Goal: Submit feedback/report problem

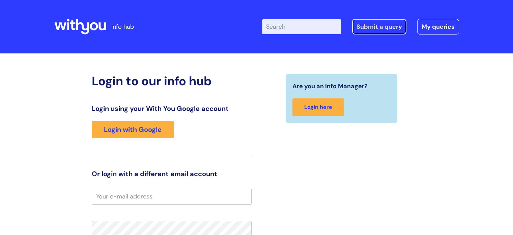
click at [377, 28] on link "Submit a query" at bounding box center [379, 27] width 54 height 16
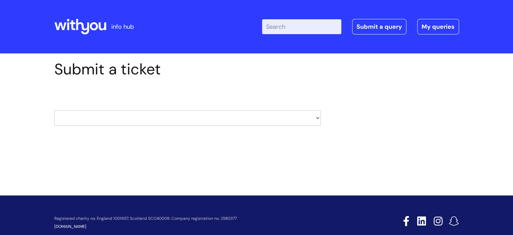
drag, startPoint x: 317, startPoint y: 117, endPoint x: 304, endPoint y: 116, distance: 12.2
click at [316, 117] on select "HR / People IT and Support Clinical Drug Alerts Finance Accounts Data Support T…" at bounding box center [187, 118] width 267 height 16
select select "property_&_estates"
click at [54, 110] on select "HR / People IT and Support Clinical Drug Alerts Finance Accounts Data Support T…" at bounding box center [187, 118] width 267 height 16
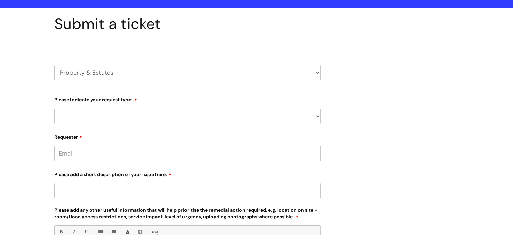
scroll to position [101, 0]
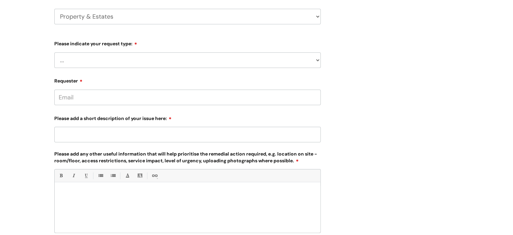
click at [317, 61] on select "... Facilities Support Lease/ Tenancy Agreements Health & Safety and Environmen…" at bounding box center [187, 60] width 267 height 16
select select "Health & Safety and Environmental"
click at [54, 52] on select "... Facilities Support Lease/ Tenancy Agreements Health & Safety and Environmen…" at bounding box center [187, 60] width 267 height 16
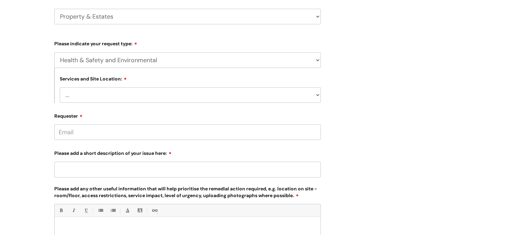
click at [196, 86] on div "Services and Site Location: ... Cleethorpes Darlington Tubwell Darlington Conis…" at bounding box center [187, 85] width 267 height 35
click at [196, 92] on select "... Cleethorpes Darlington Tubwell Darlington Coniscliffe Grimsby Preston Redca…" at bounding box center [190, 95] width 261 height 16
click at [105, 94] on select "... Cleethorpes Darlington Tubwell Darlington Coniscliffe Grimsby Preston Redca…" at bounding box center [190, 95] width 261 height 16
click at [77, 93] on select "... Cleethorpes Darlington Tubwell Darlington Coniscliffe Grimsby Preston Redca…" at bounding box center [190, 95] width 261 height 16
select select "Wigan Coops"
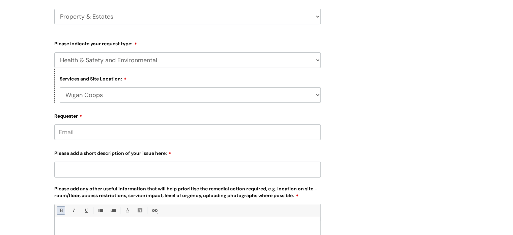
click at [60, 87] on select "... Cleethorpes Darlington Tubwell Darlington Coniscliffe Grimsby Preston Redca…" at bounding box center [190, 95] width 261 height 16
click at [121, 134] on input "Requester" at bounding box center [187, 132] width 267 height 16
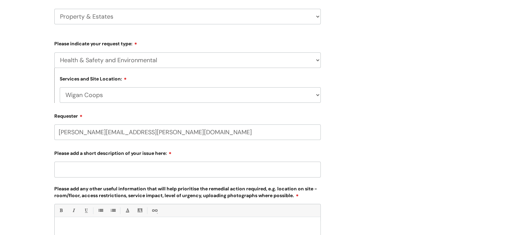
type input "laura.hesketh@wearewithyou.org.uk"
click at [109, 173] on input "Please add a short description of your issue here:" at bounding box center [187, 169] width 267 height 16
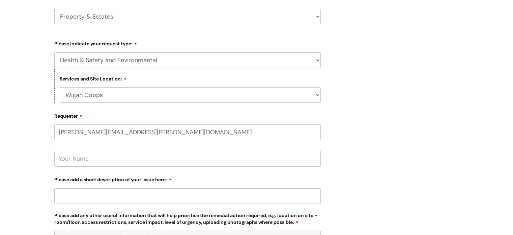
click at [104, 161] on input "text" at bounding box center [187, 159] width 267 height 16
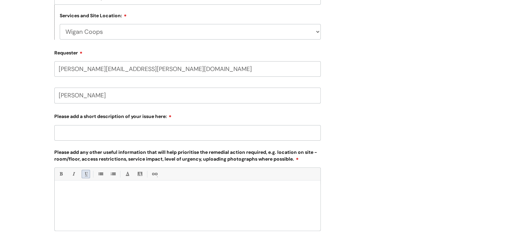
scroll to position [169, 0]
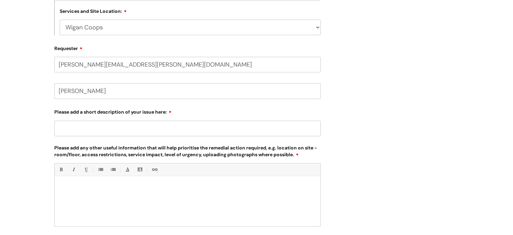
type input "Laura Hesketh"
click at [80, 126] on input "Please add a short description of your issue here:" at bounding box center [187, 128] width 267 height 16
type input "Fobs not working on ground floor"
click at [80, 186] on p at bounding box center [188, 187] width 256 height 6
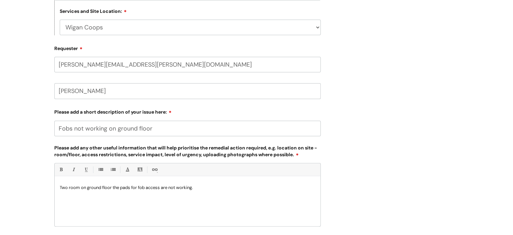
click at [61, 187] on p "Two room on ground floor the pads for fob access are not working." at bounding box center [188, 187] width 256 height 6
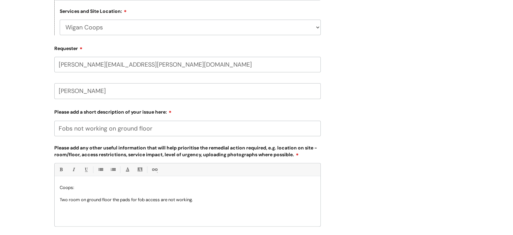
click at [79, 199] on p "Two room on ground floor the pads for fob access are not working." at bounding box center [188, 199] width 256 height 6
click at [114, 199] on p "Two rooms on ground floor the pads for fob access are not working." at bounding box center [188, 199] width 256 height 6
click at [212, 201] on p "Two rooms on ground floor - the pads for fob access are not working." at bounding box center [188, 199] width 256 height 6
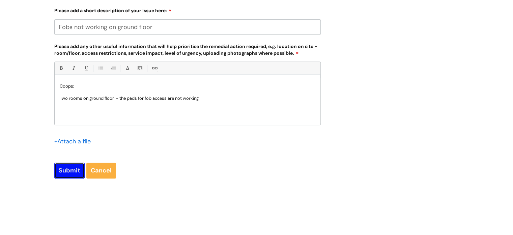
click at [71, 171] on input "Submit" at bounding box center [69, 170] width 30 height 16
type input "Please Wait..."
